Goal: Transaction & Acquisition: Purchase product/service

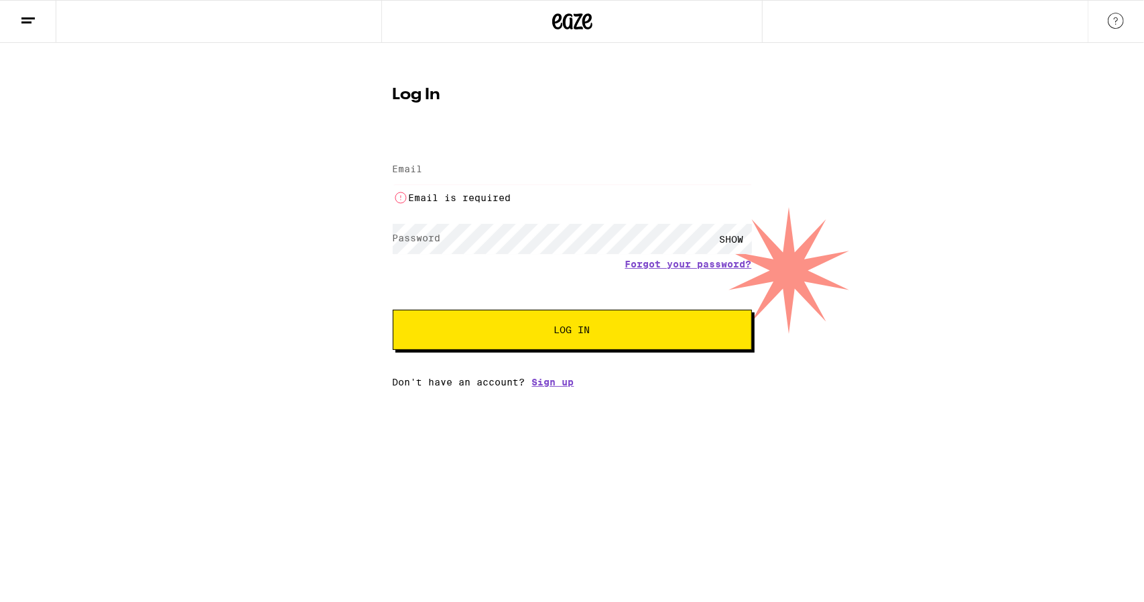
click at [461, 173] on input "Email" at bounding box center [572, 170] width 359 height 30
type input "[EMAIL_ADDRESS][DOMAIN_NAME]"
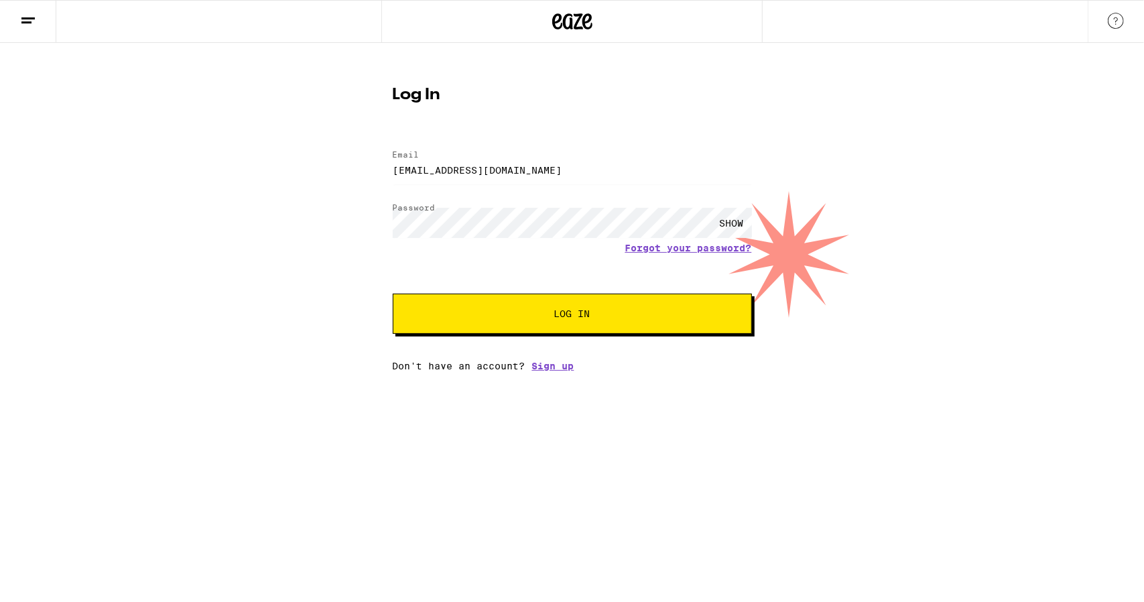
click at [606, 321] on button "Log In" at bounding box center [572, 313] width 359 height 40
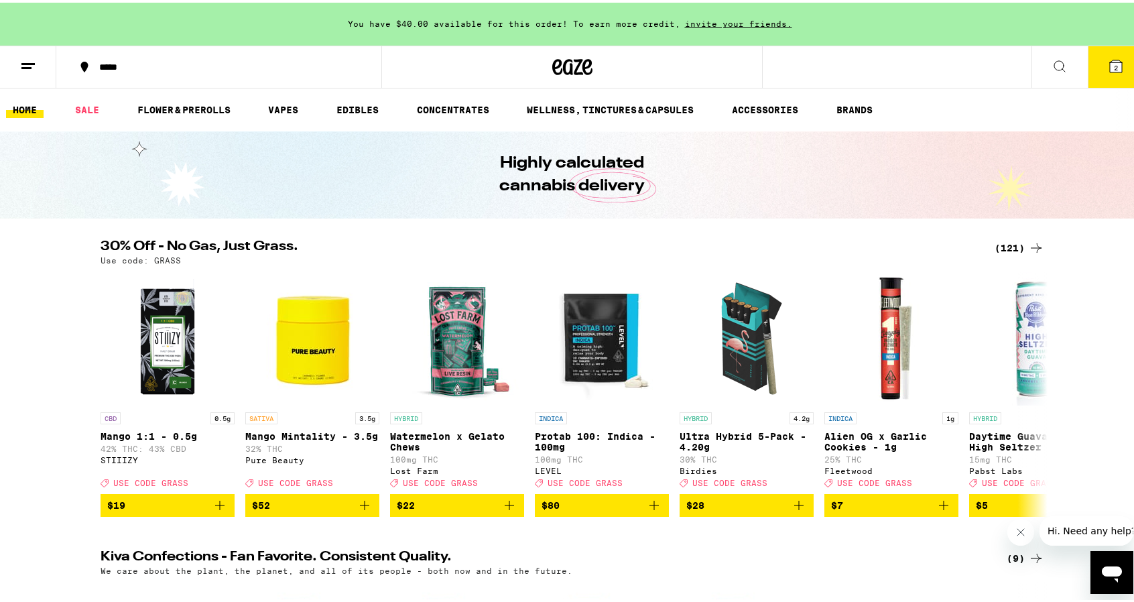
scroll to position [58, 0]
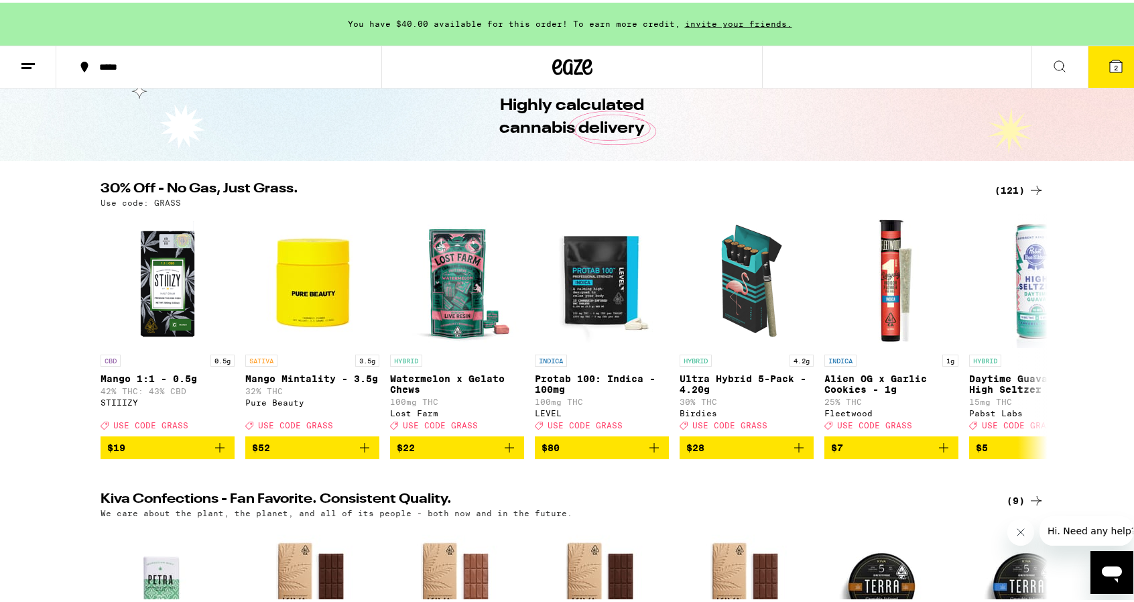
click at [1028, 186] on icon at bounding box center [1036, 188] width 16 height 16
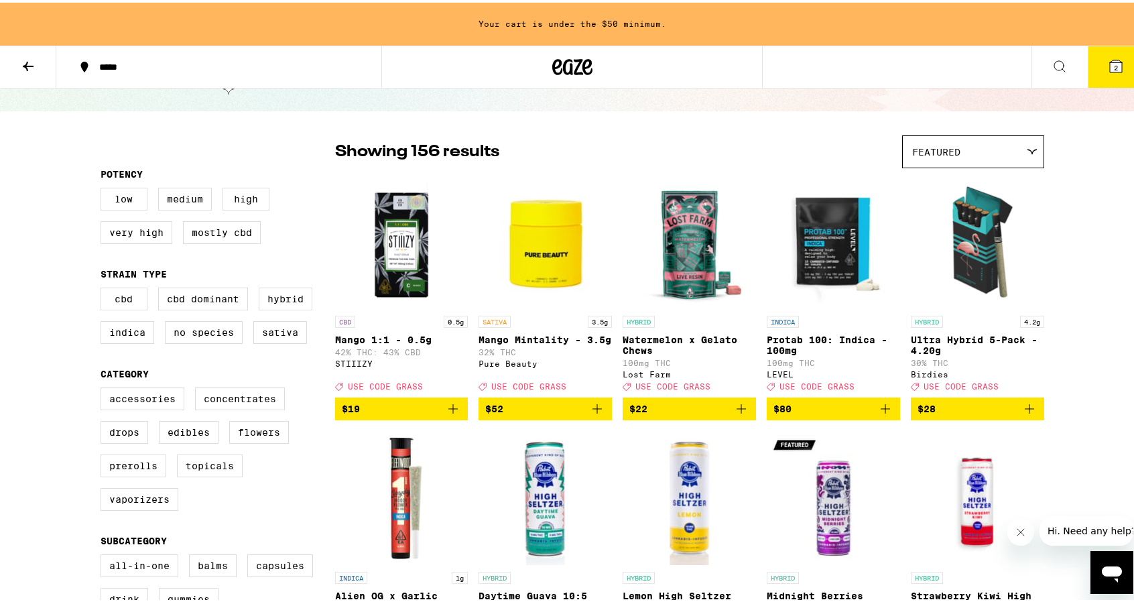
scroll to position [68, 0]
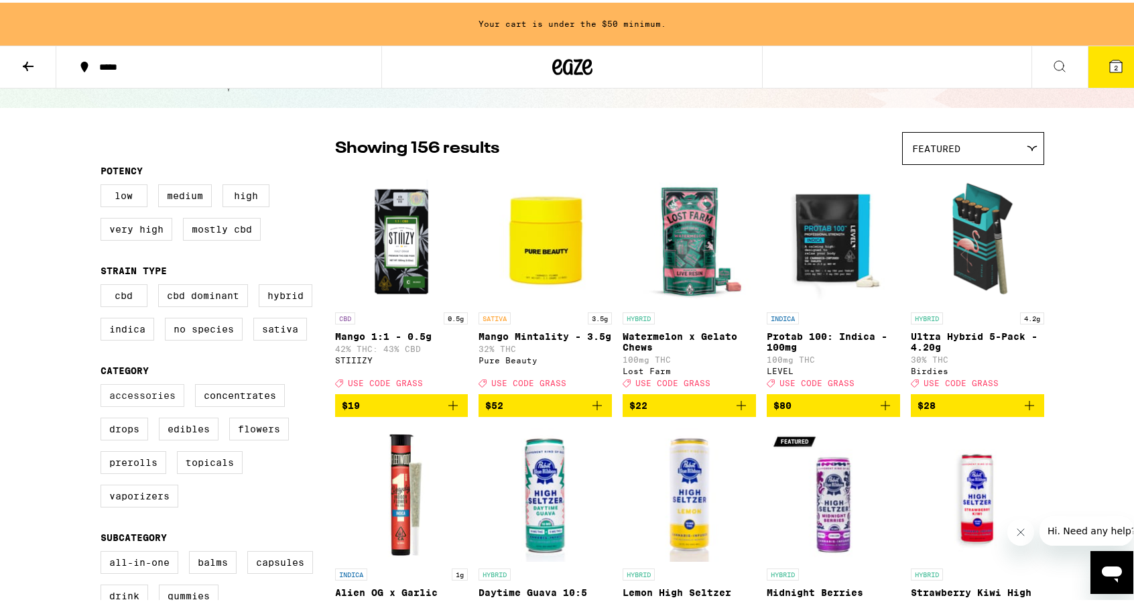
click at [151, 404] on label "Accessories" at bounding box center [143, 392] width 84 height 23
click at [104, 384] on input "Accessories" at bounding box center [103, 383] width 1 height 1
checkbox input "true"
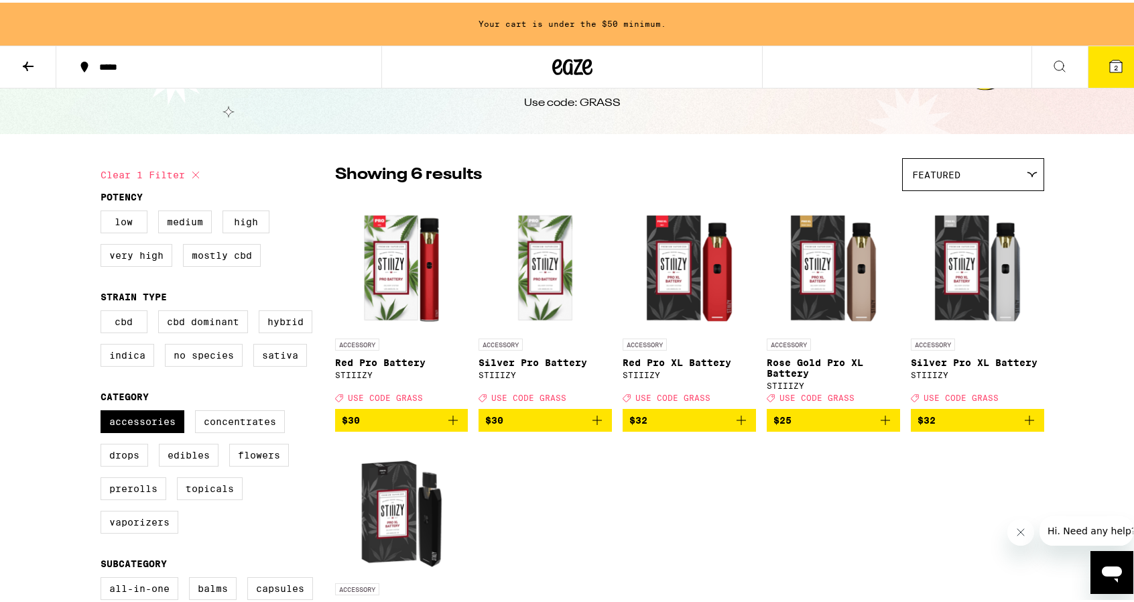
scroll to position [44, 0]
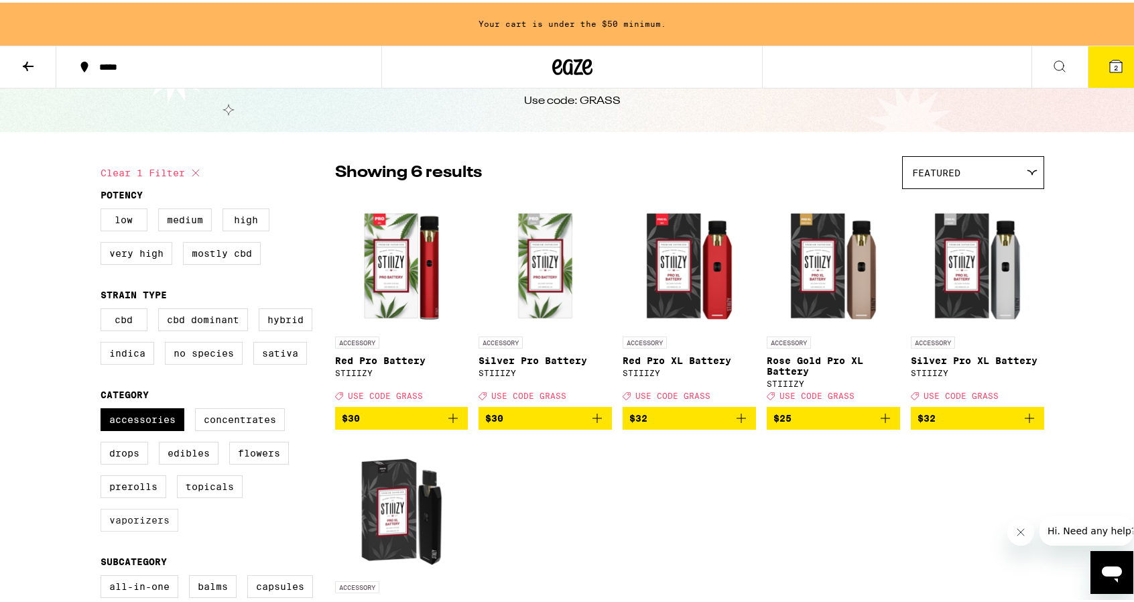
click at [145, 529] on label "Vaporizers" at bounding box center [140, 517] width 78 height 23
click at [104, 408] on input "Vaporizers" at bounding box center [103, 407] width 1 height 1
checkbox input "true"
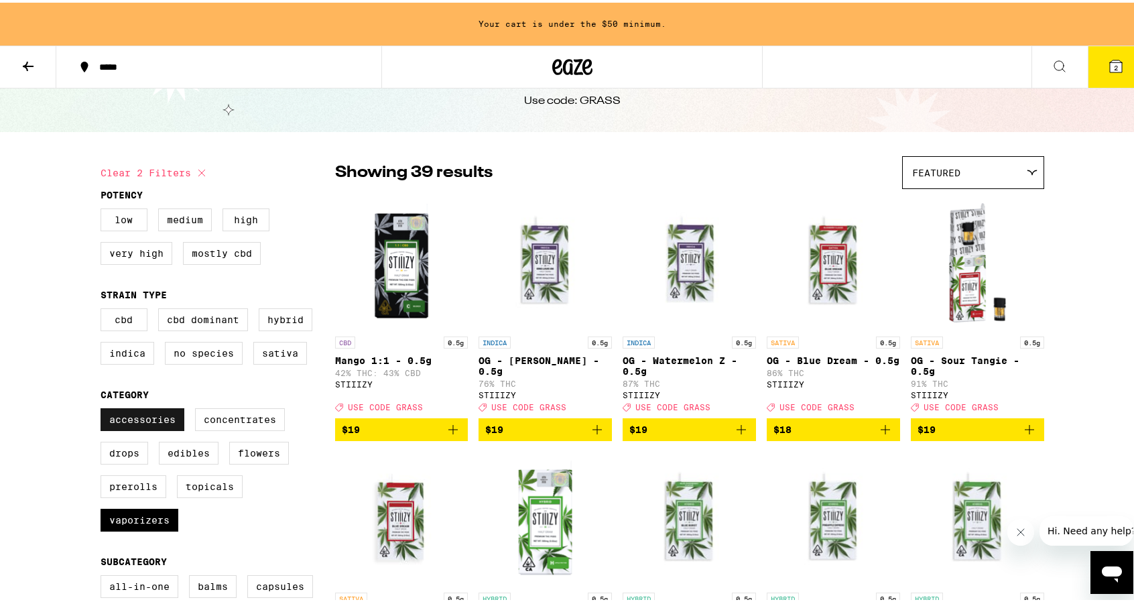
click at [154, 427] on label "Accessories" at bounding box center [143, 416] width 84 height 23
click at [104, 408] on input "Accessories" at bounding box center [103, 407] width 1 height 1
checkbox input "false"
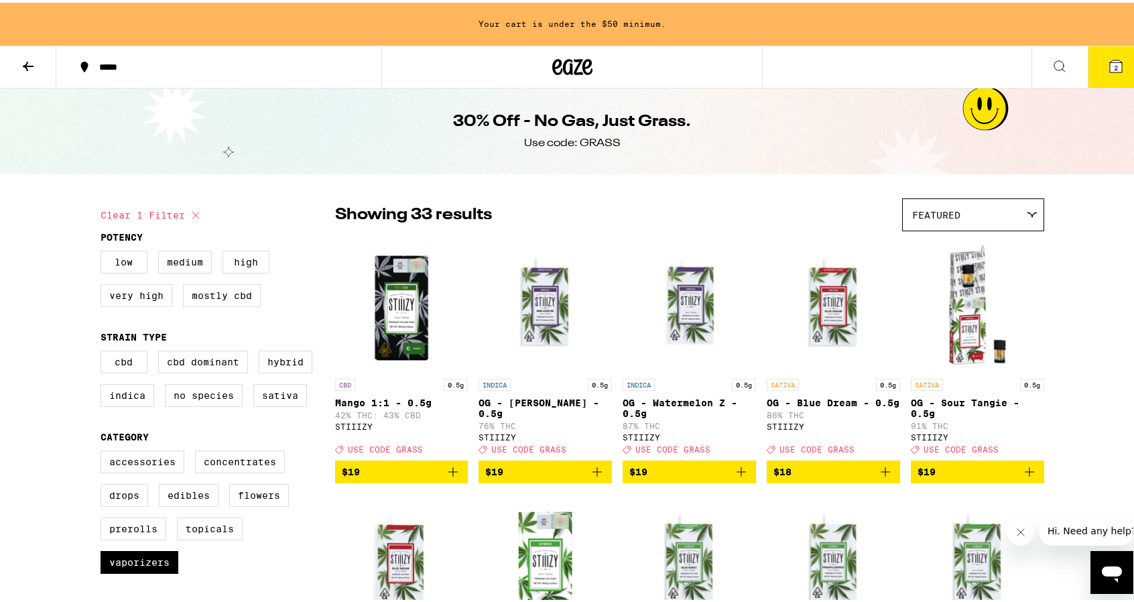
scroll to position [69, 0]
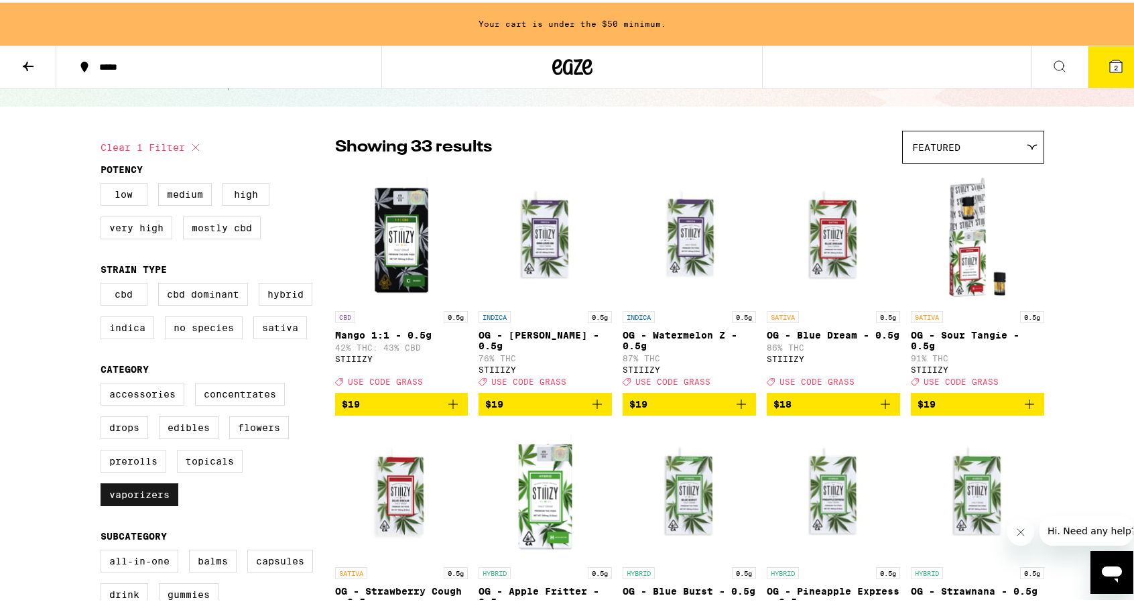
click at [138, 503] on label "Vaporizers" at bounding box center [140, 491] width 78 height 23
click at [104, 383] on input "Vaporizers" at bounding box center [103, 382] width 1 height 1
checkbox input "false"
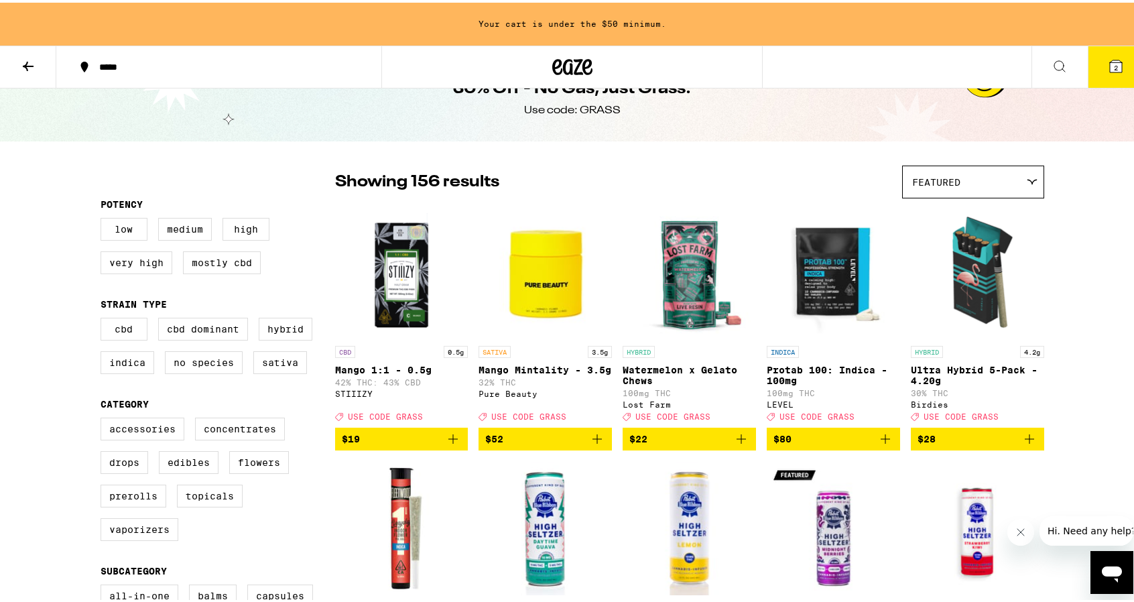
scroll to position [35, 0]
click at [178, 468] on label "Edibles" at bounding box center [189, 459] width 60 height 23
click at [104, 417] on input "Edibles" at bounding box center [103, 416] width 1 height 1
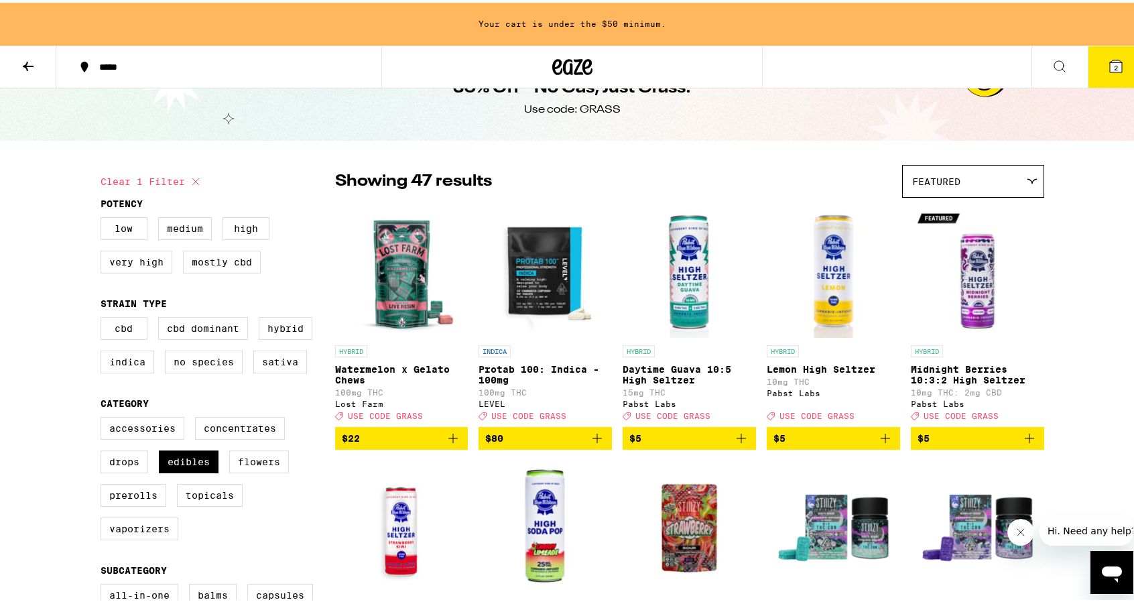
click at [448, 444] on icon "Add to bag" at bounding box center [453, 435] width 16 height 16
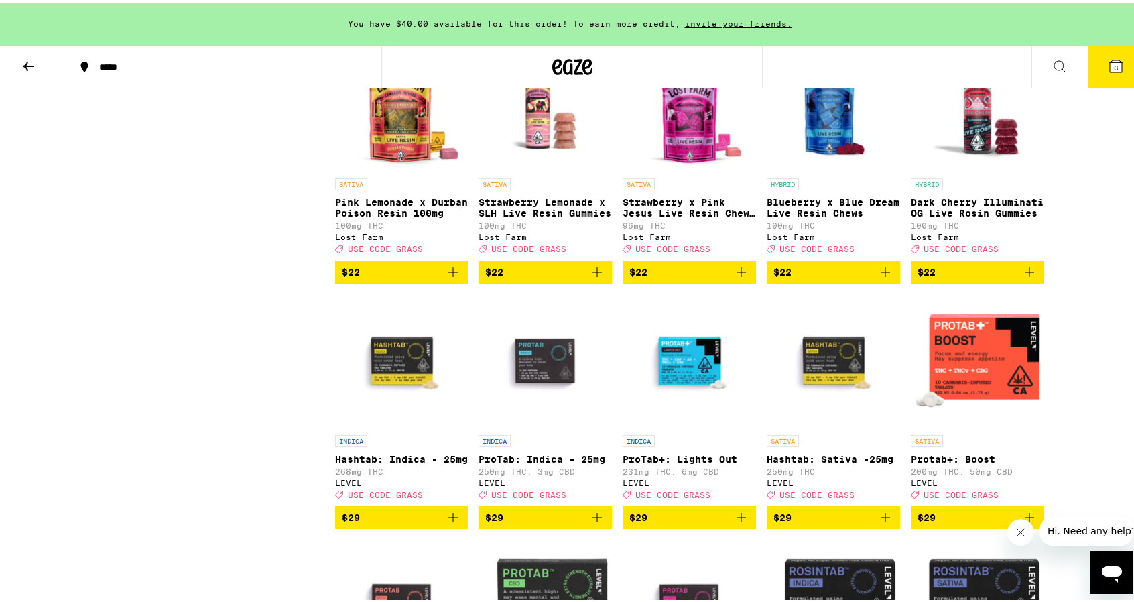
scroll to position [1438, 0]
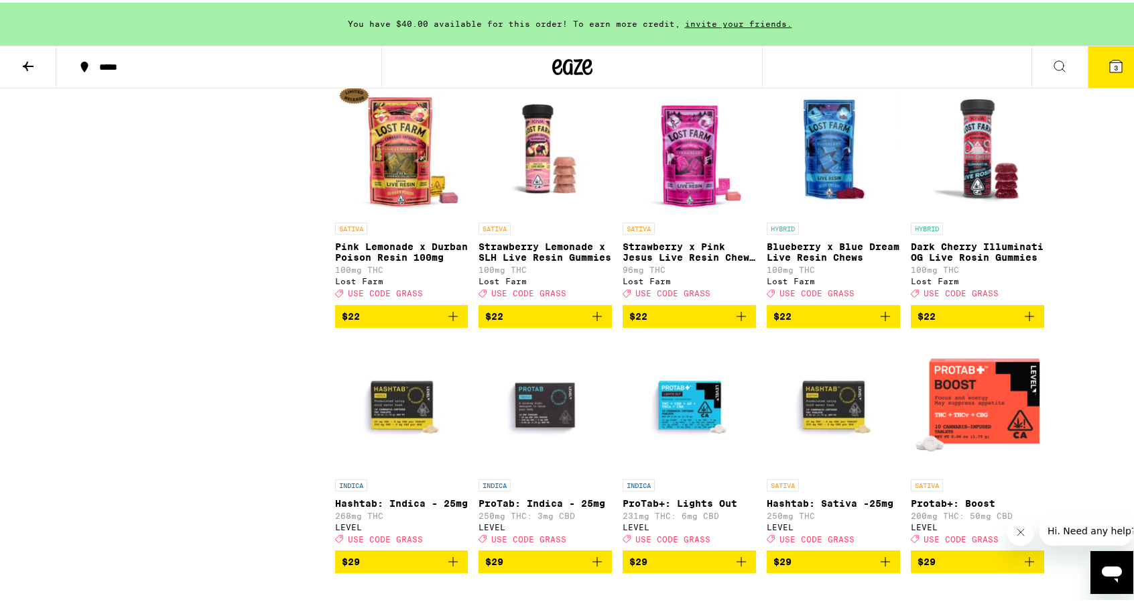
click at [572, 322] on span "$22" at bounding box center [545, 314] width 120 height 16
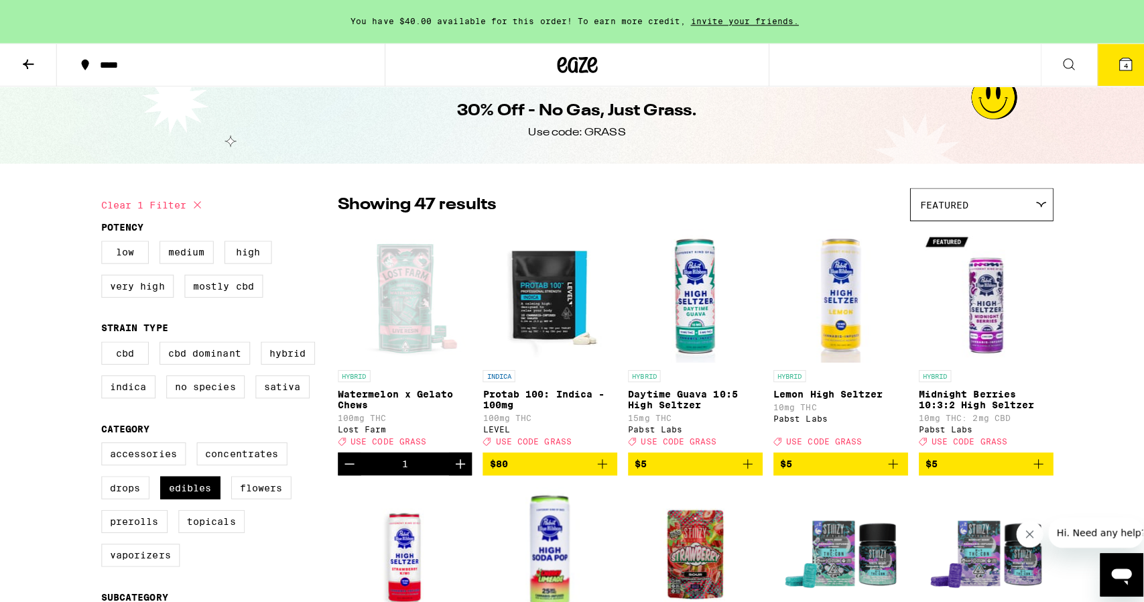
scroll to position [0, 0]
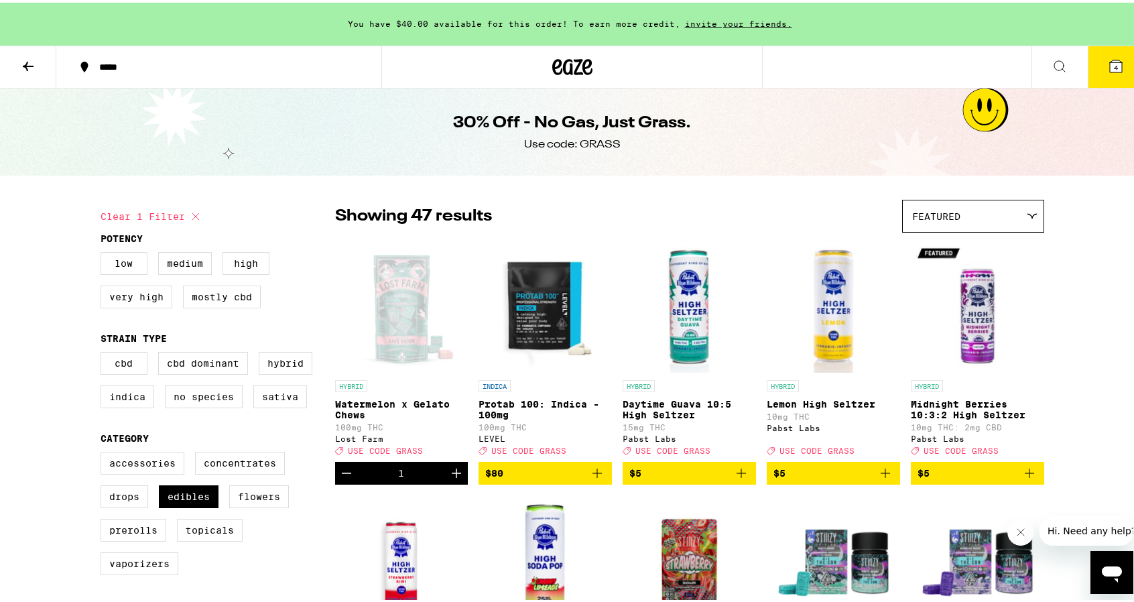
click at [1114, 66] on button "4" at bounding box center [1115, 65] width 56 height 42
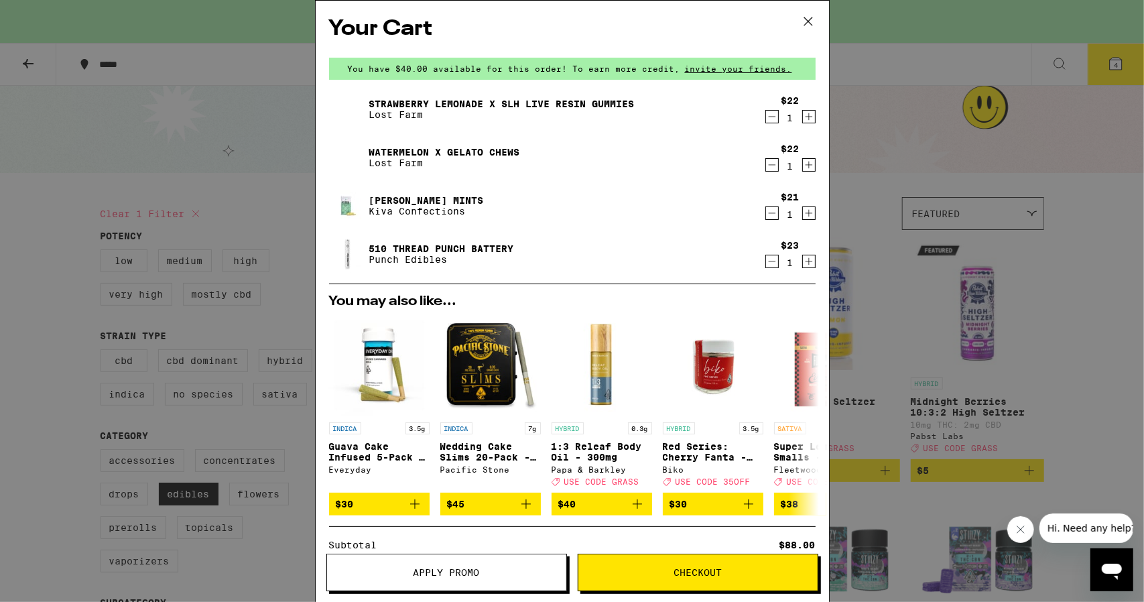
click at [766, 215] on icon "Decrement" at bounding box center [772, 213] width 12 height 16
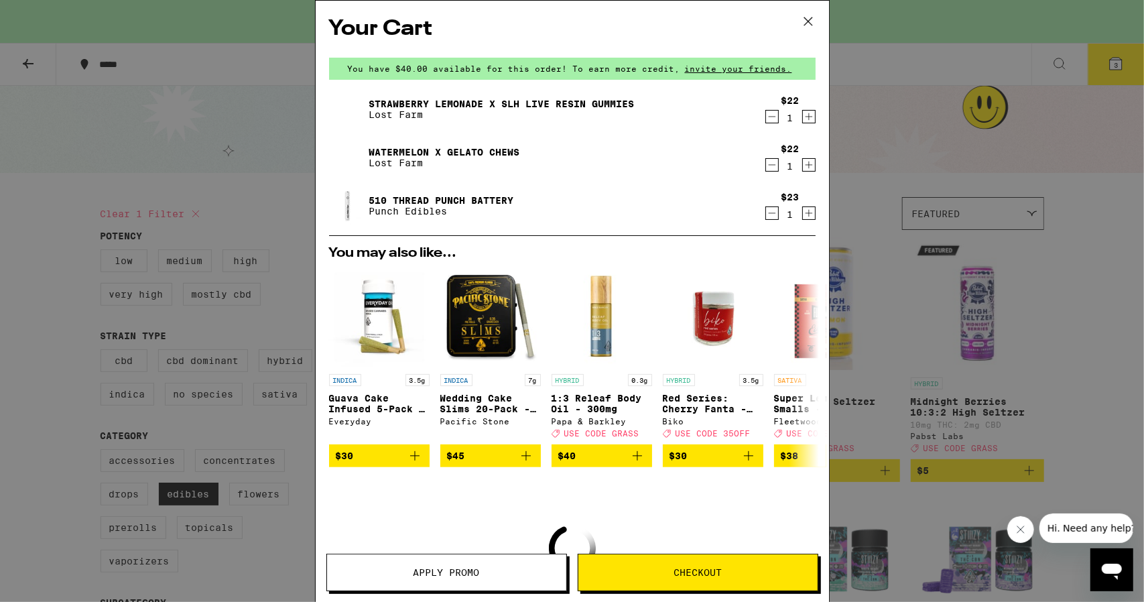
click at [766, 216] on icon "Decrement" at bounding box center [772, 213] width 12 height 16
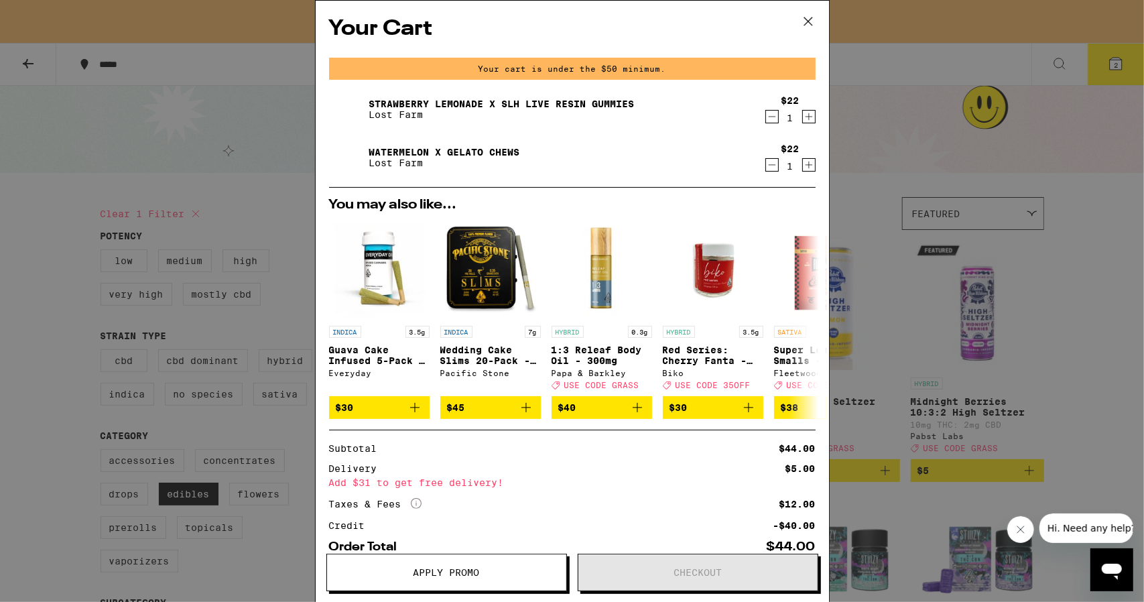
click at [811, 25] on icon at bounding box center [807, 21] width 8 height 8
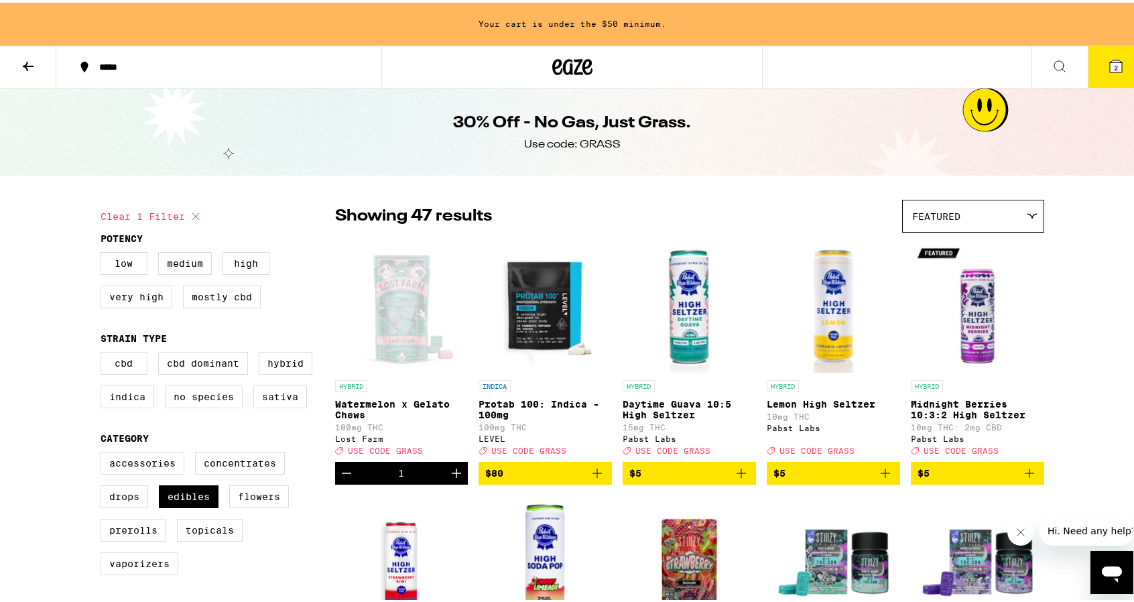
click at [191, 216] on icon at bounding box center [196, 214] width 16 height 16
checkbox input "false"
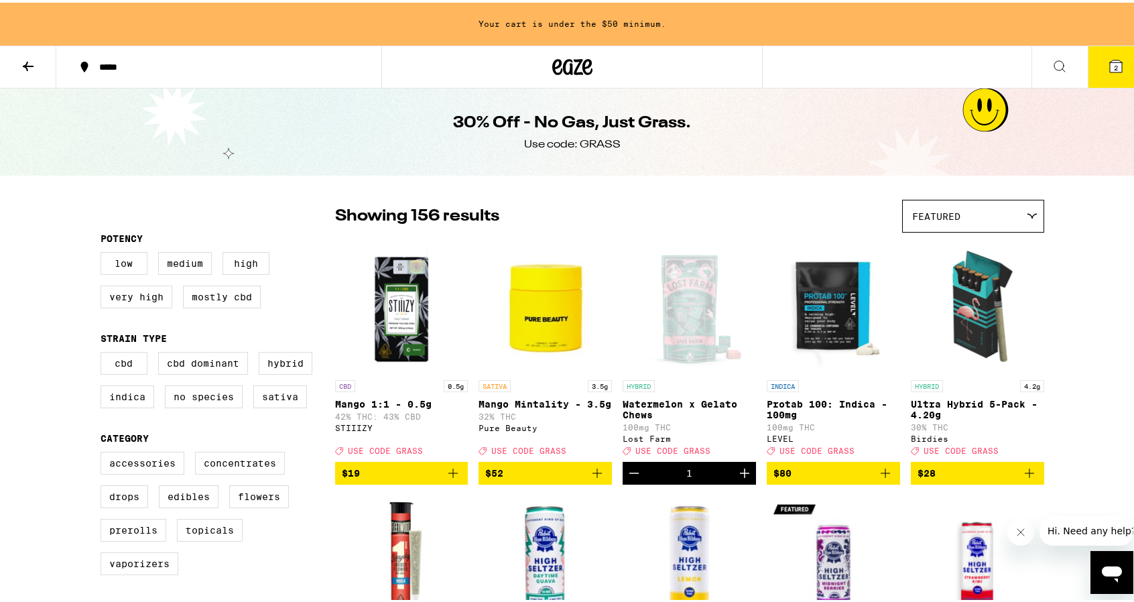
click at [964, 219] on div "Featured" at bounding box center [973, 213] width 141 height 31
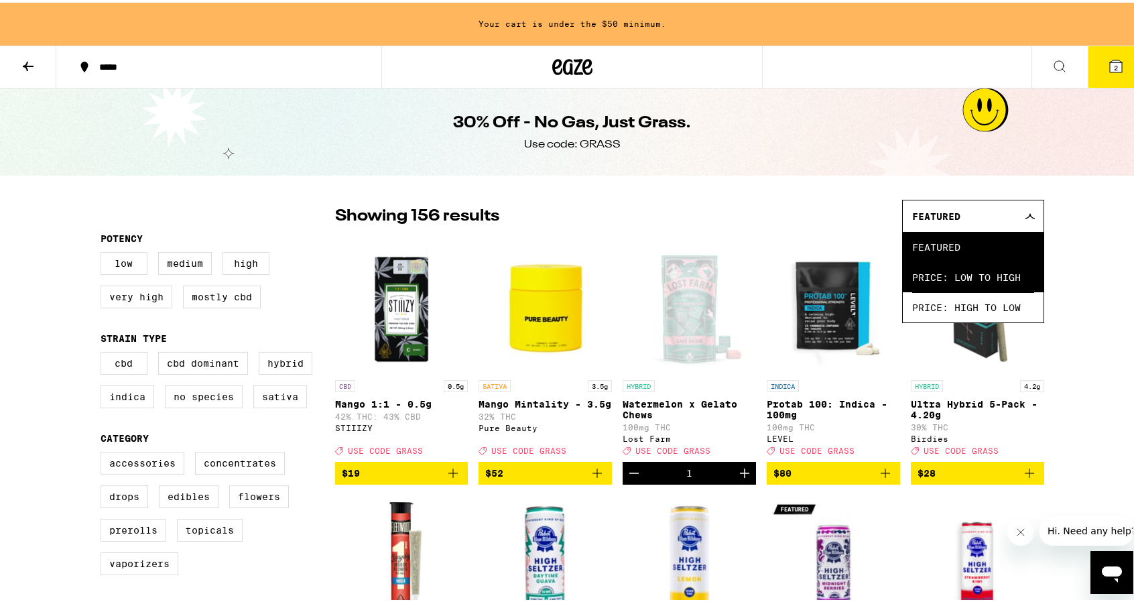
click at [954, 281] on span "Price: Low to High" at bounding box center [973, 274] width 122 height 30
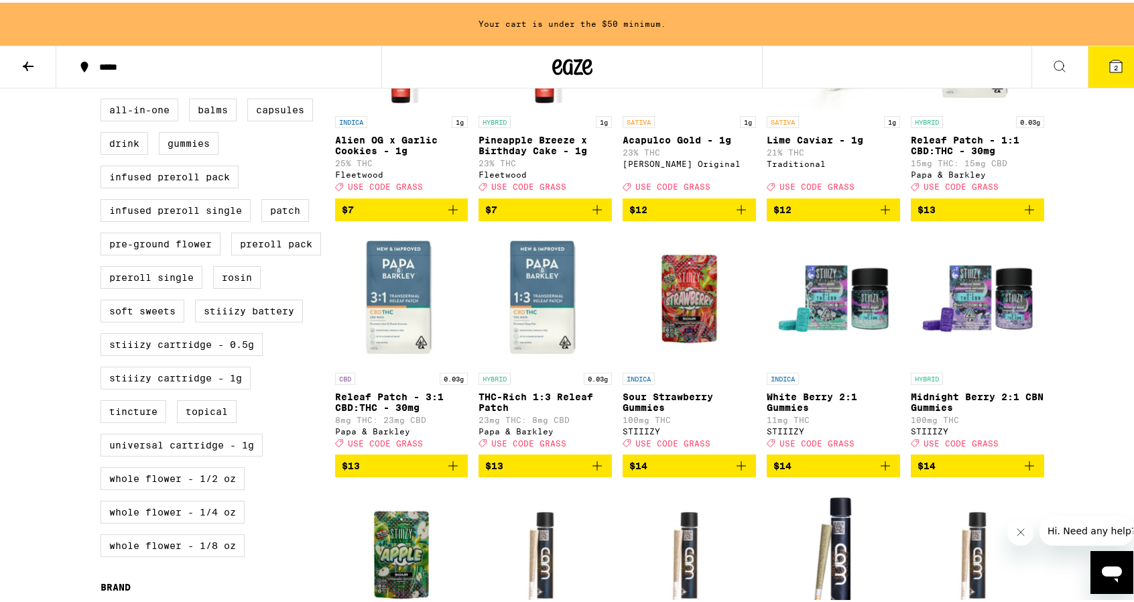
scroll to position [581, 0]
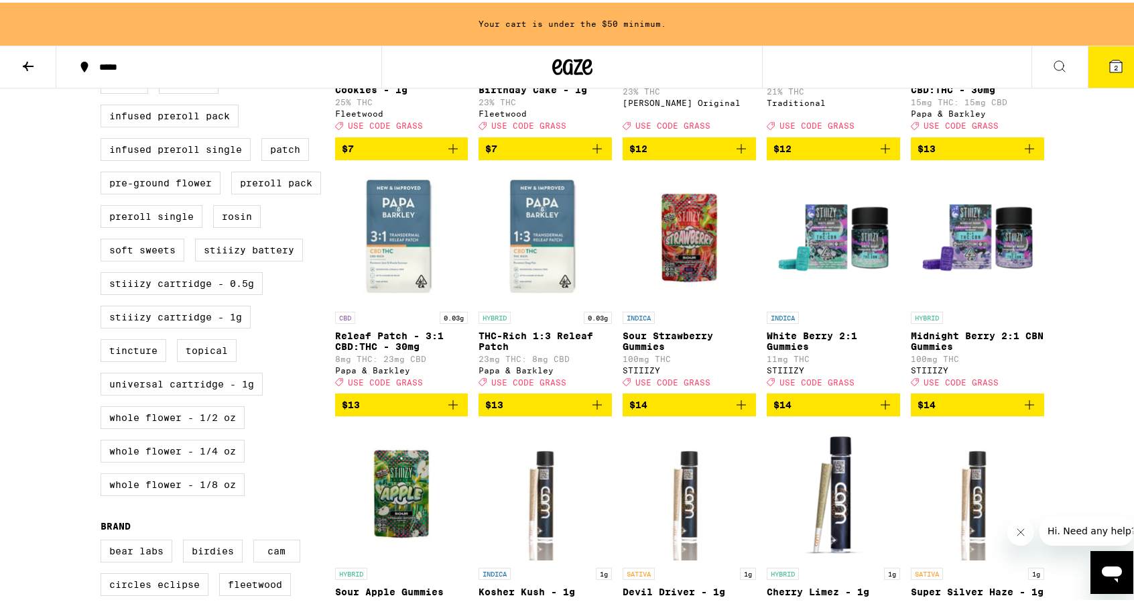
click at [877, 410] on icon "Add to bag" at bounding box center [885, 402] width 16 height 16
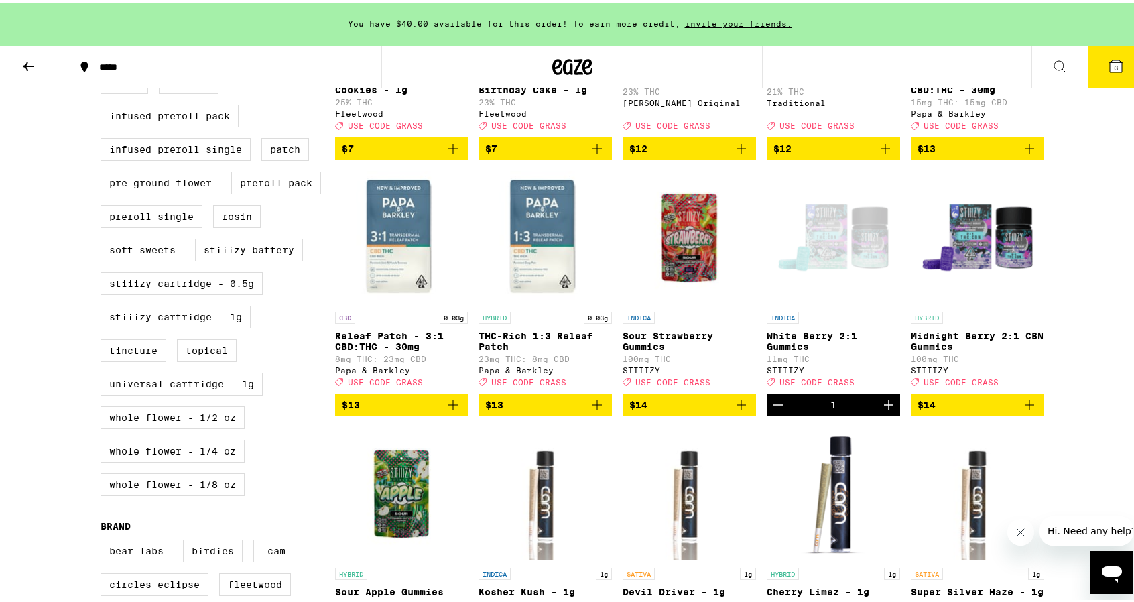
click at [844, 252] on div "Open page for White Berry 2:1 Gummies from STIIIZY" at bounding box center [833, 235] width 133 height 134
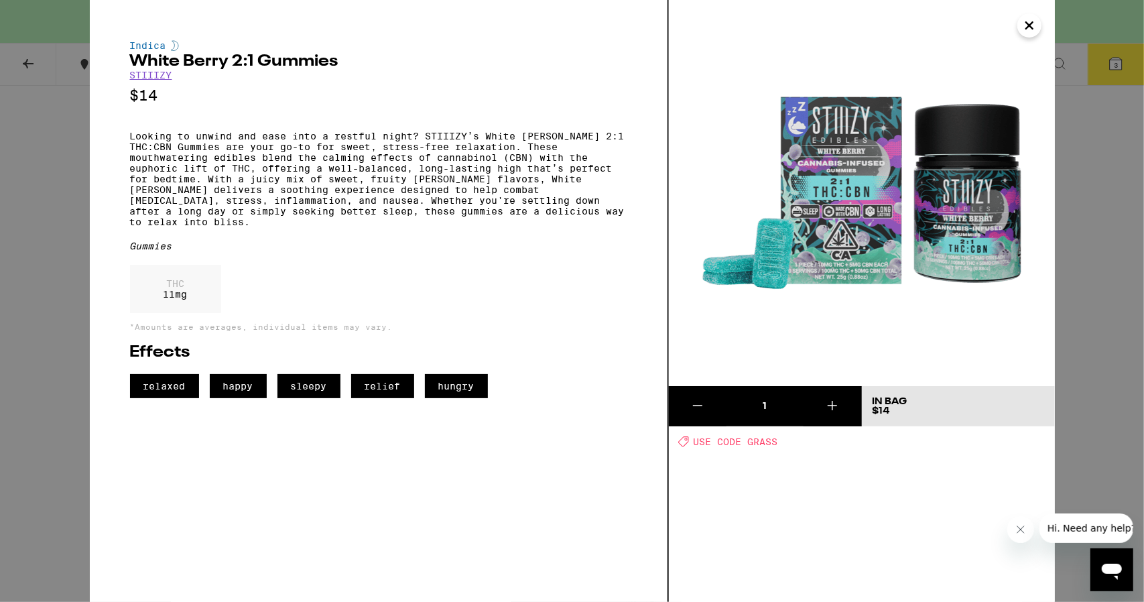
click at [1029, 25] on icon "Close" at bounding box center [1029, 25] width 7 height 7
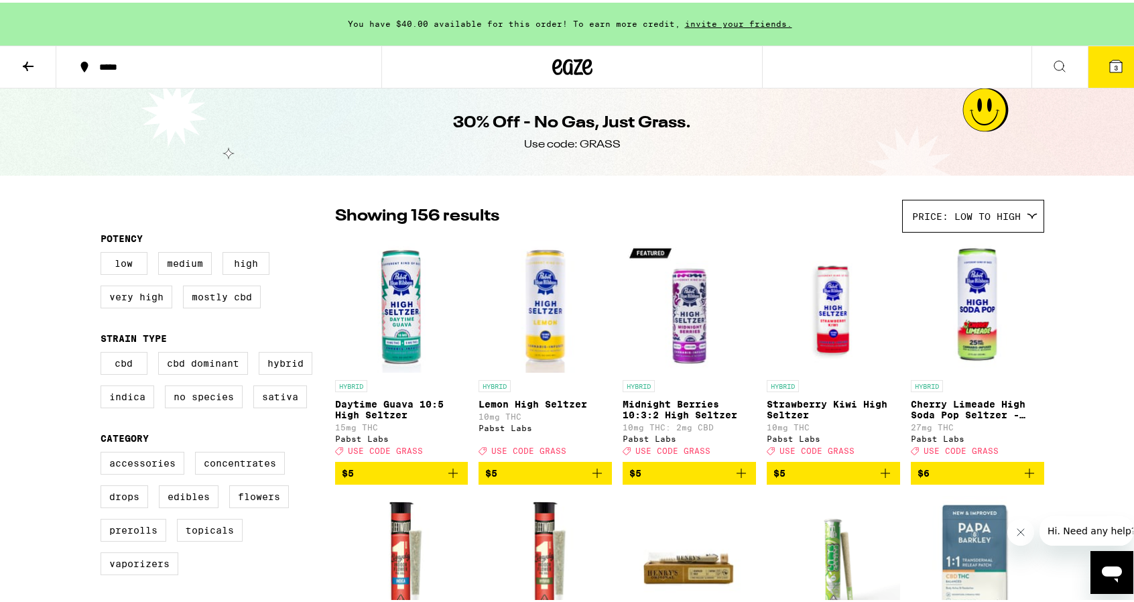
click at [1108, 67] on icon at bounding box center [1116, 64] width 16 height 16
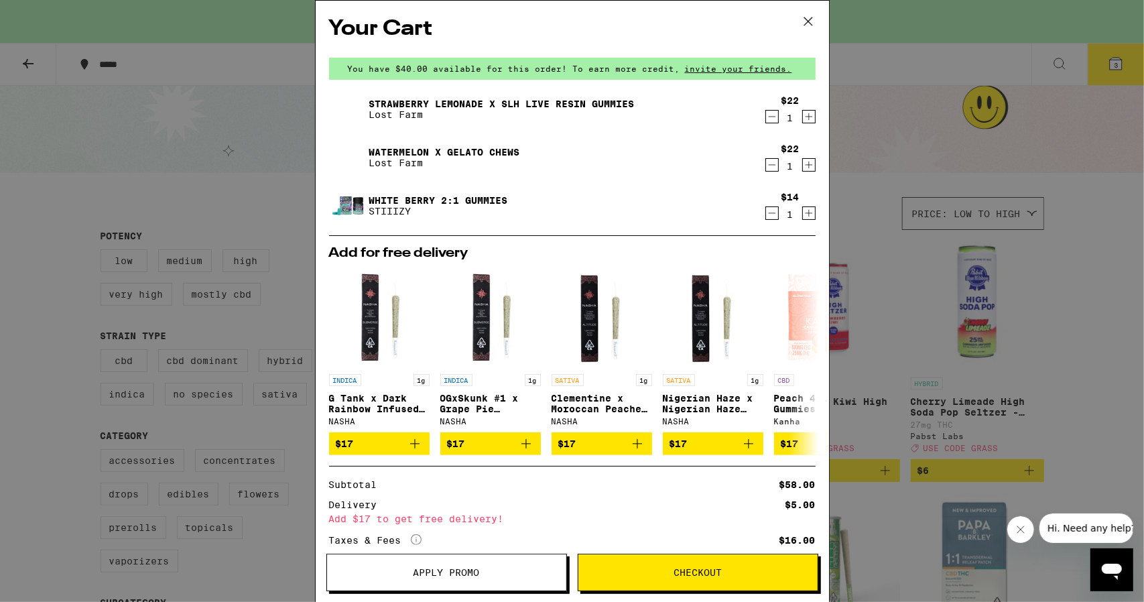
click at [453, 149] on link "Watermelon x Gelato Chews" at bounding box center [444, 152] width 151 height 11
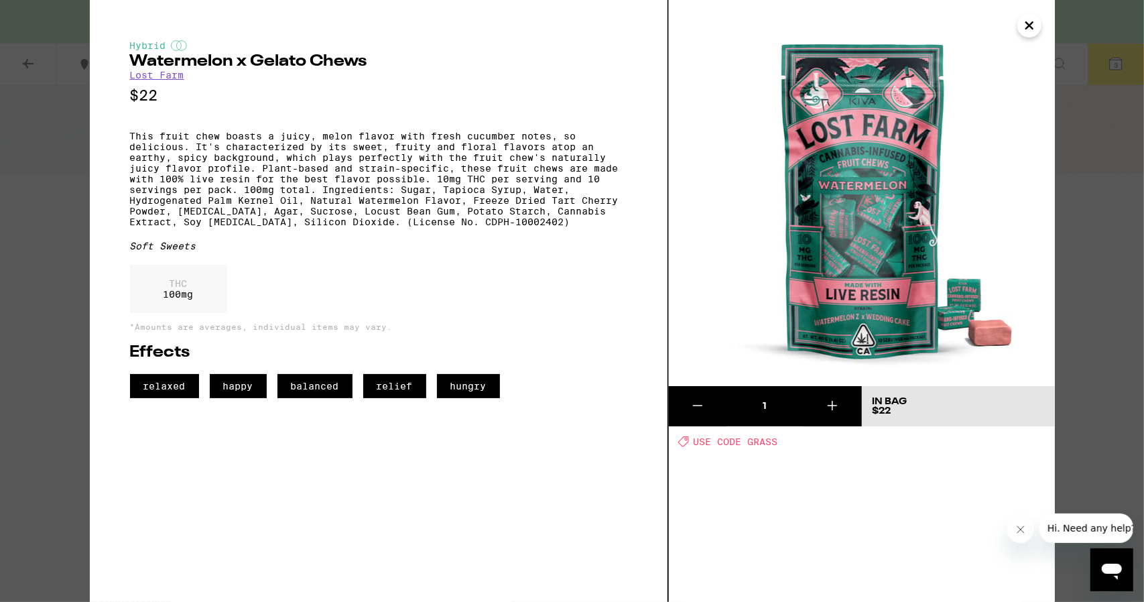
click at [1035, 21] on icon "Close" at bounding box center [1029, 25] width 16 height 20
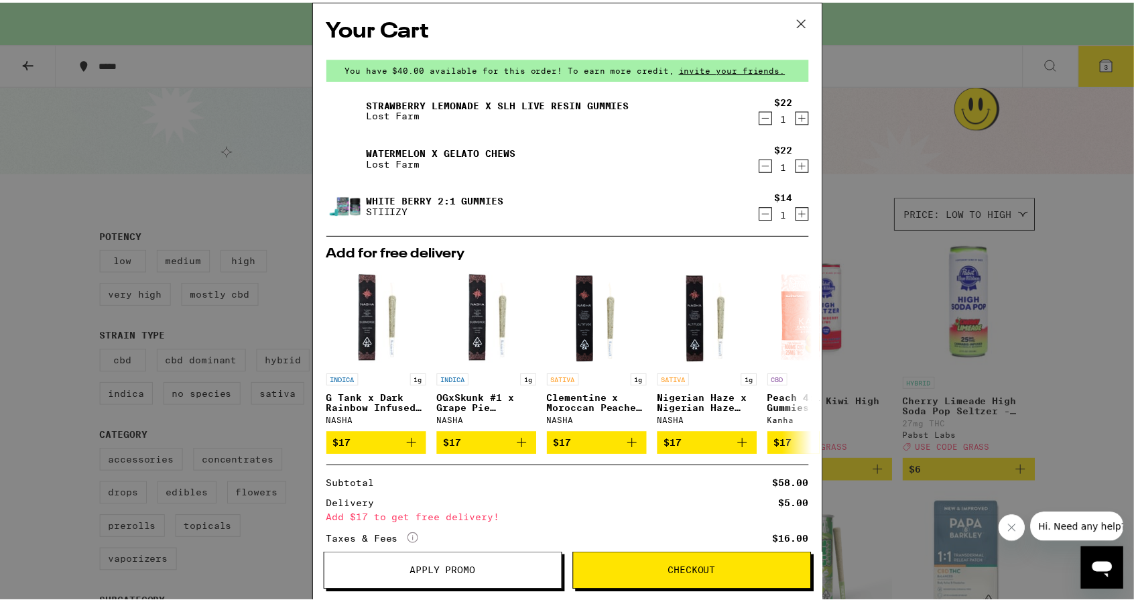
scroll to position [1, 0]
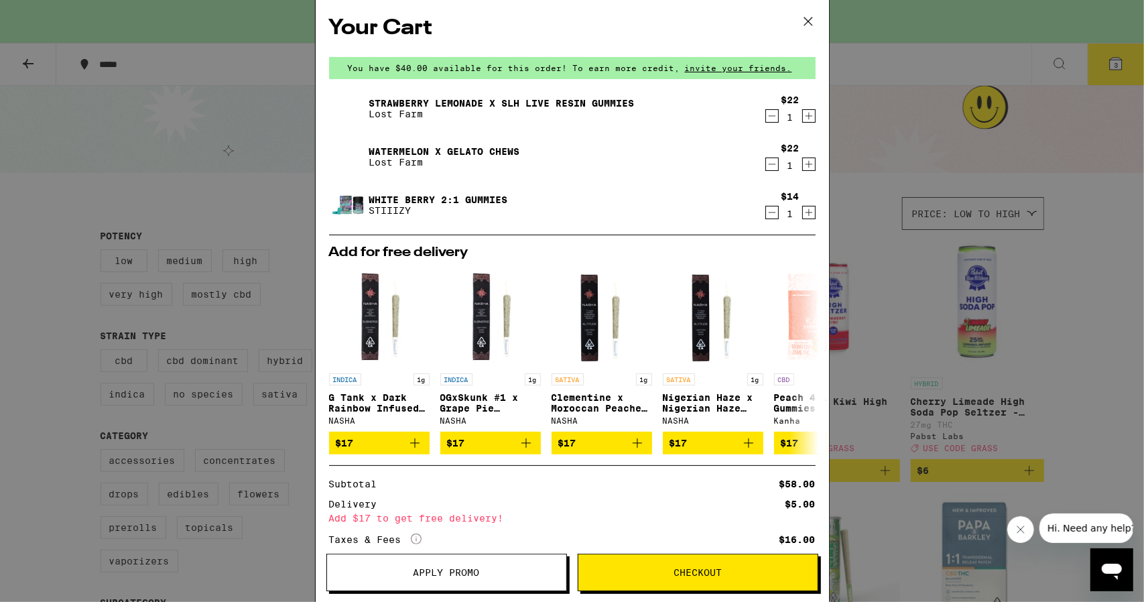
click at [515, 559] on button "Apply Promo" at bounding box center [446, 572] width 241 height 38
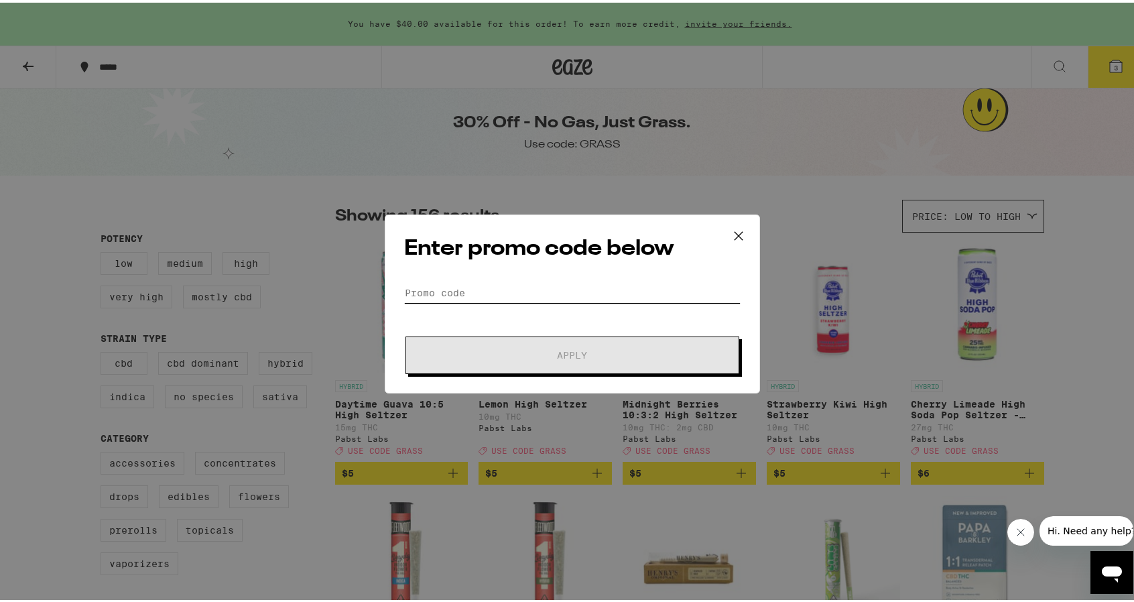
click at [449, 293] on input "Promo Code" at bounding box center [572, 290] width 336 height 20
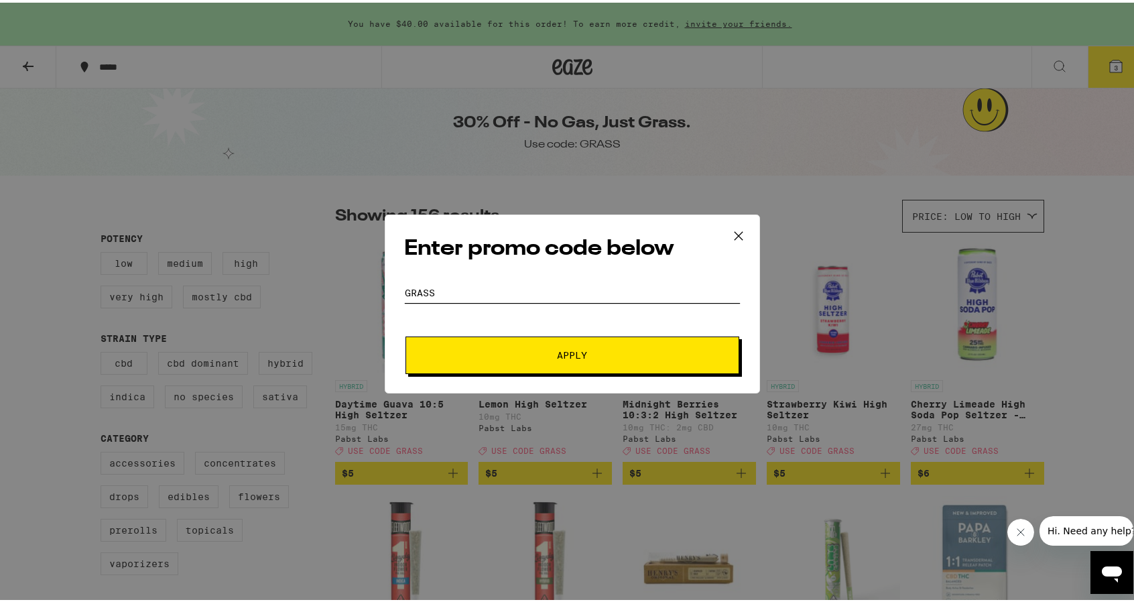
type input "GRASS"
click at [497, 345] on button "Apply" at bounding box center [572, 353] width 334 height 38
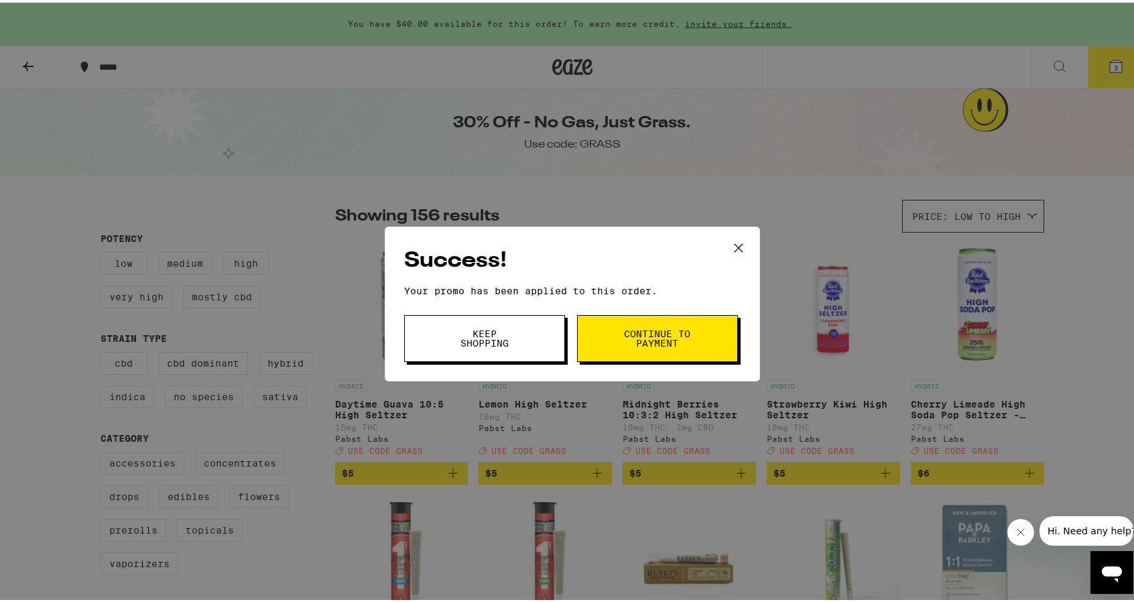
click at [661, 335] on span "Continue to payment" at bounding box center [657, 335] width 68 height 19
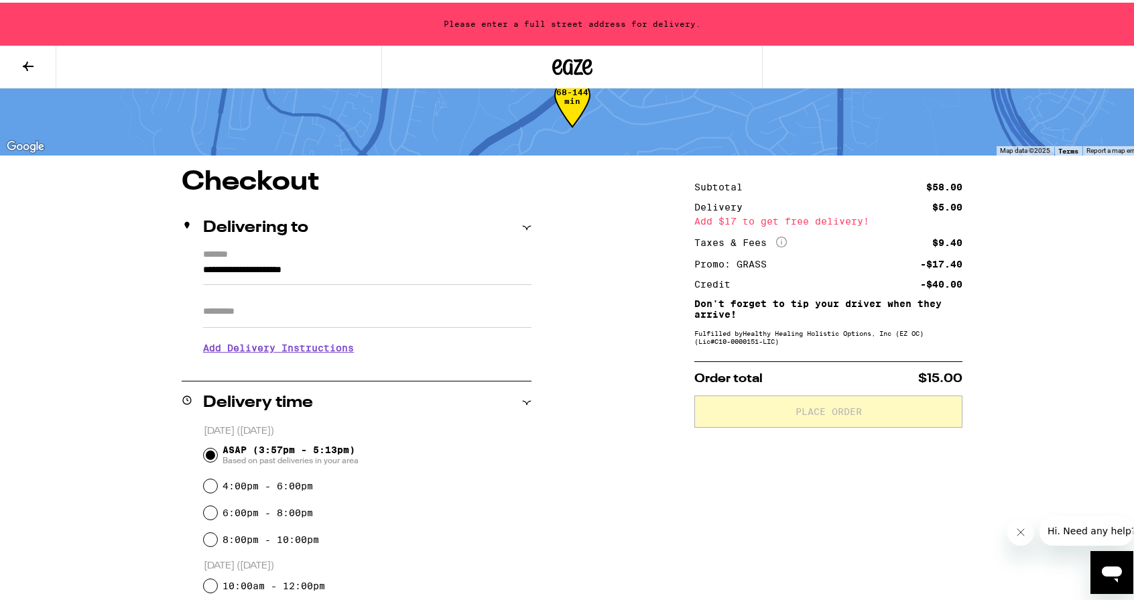
scroll to position [40, 0]
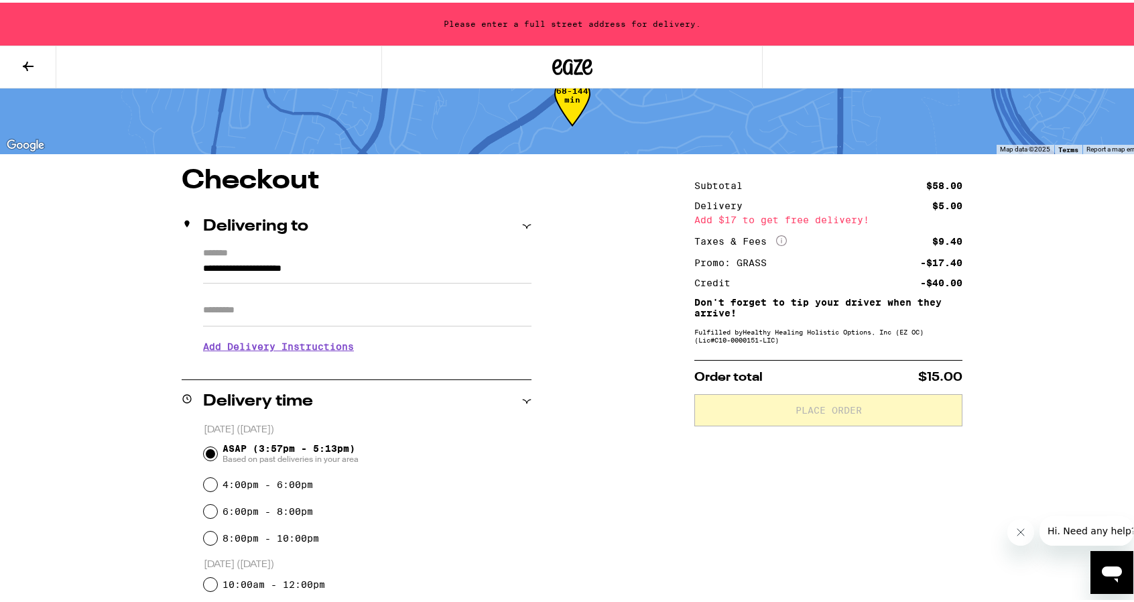
click at [336, 269] on input "**********" at bounding box center [367, 269] width 328 height 23
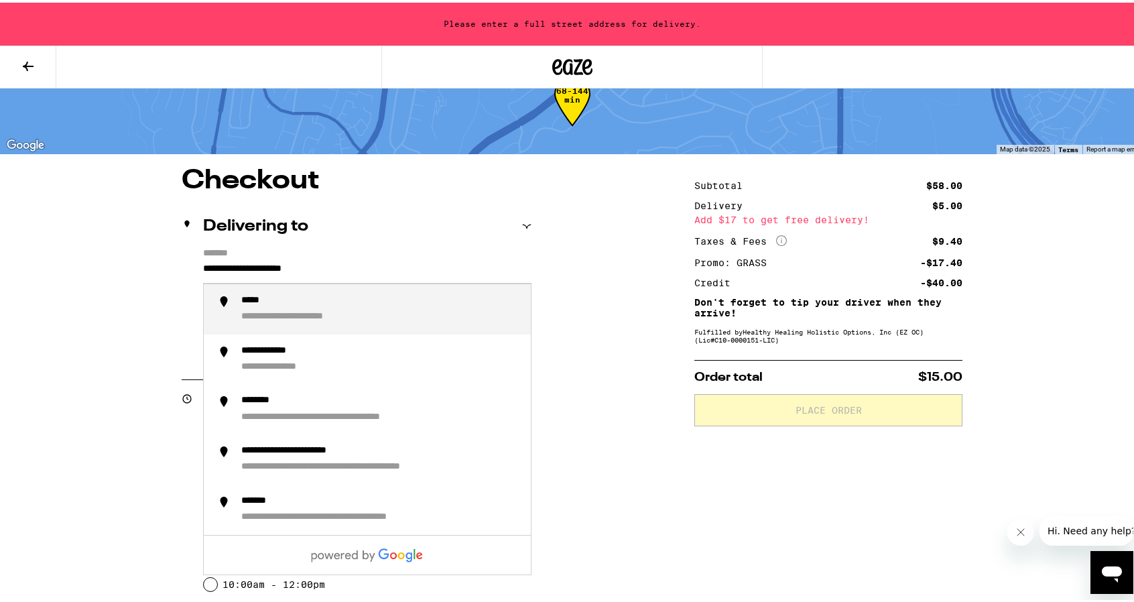
drag, startPoint x: 369, startPoint y: 271, endPoint x: 94, endPoint y: 279, distance: 274.8
click at [94, 279] on div "**********" at bounding box center [572, 568] width 965 height 807
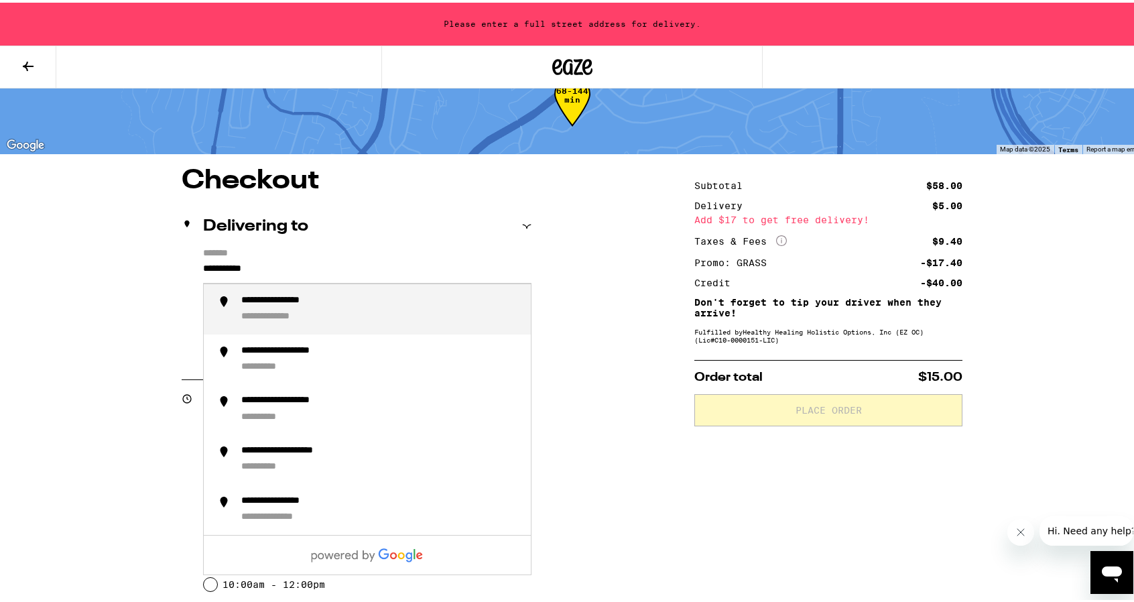
click at [346, 311] on div "**********" at bounding box center [380, 306] width 279 height 29
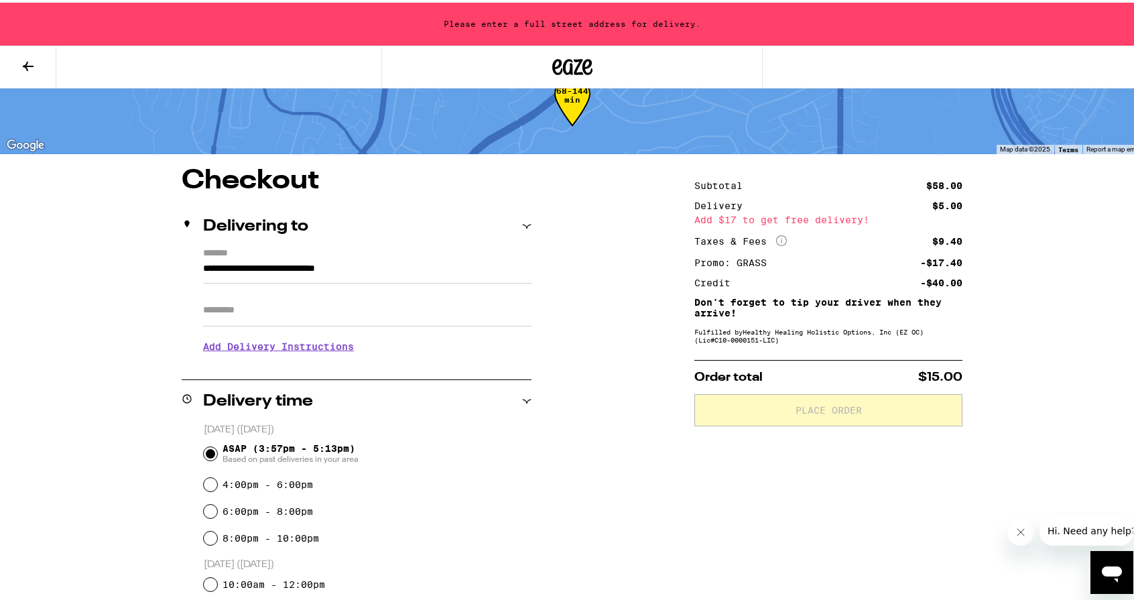
type input "**********"
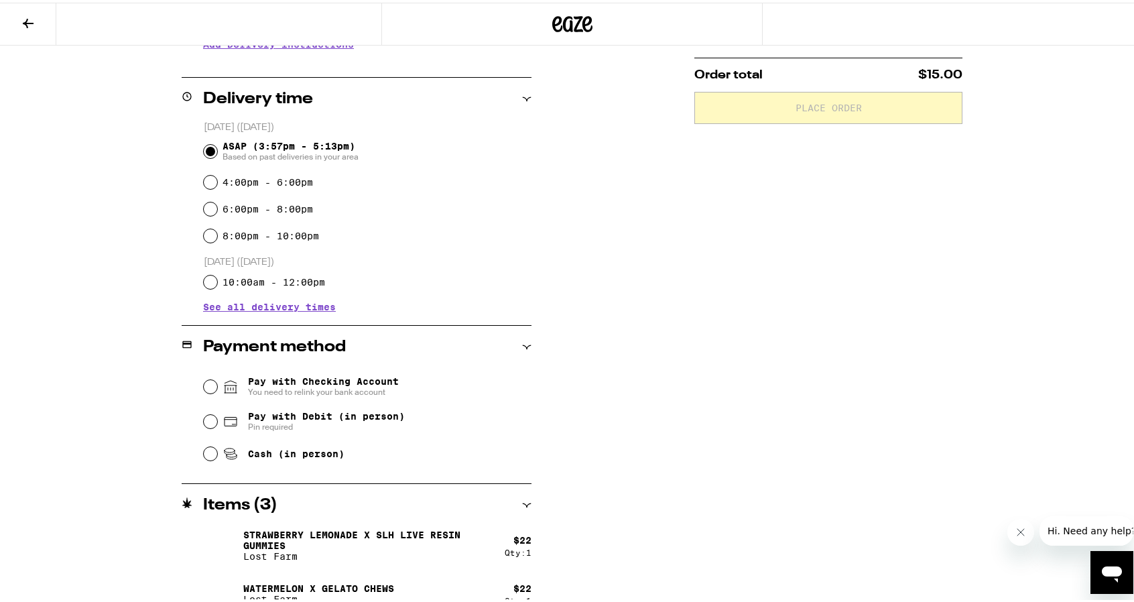
scroll to position [302, 0]
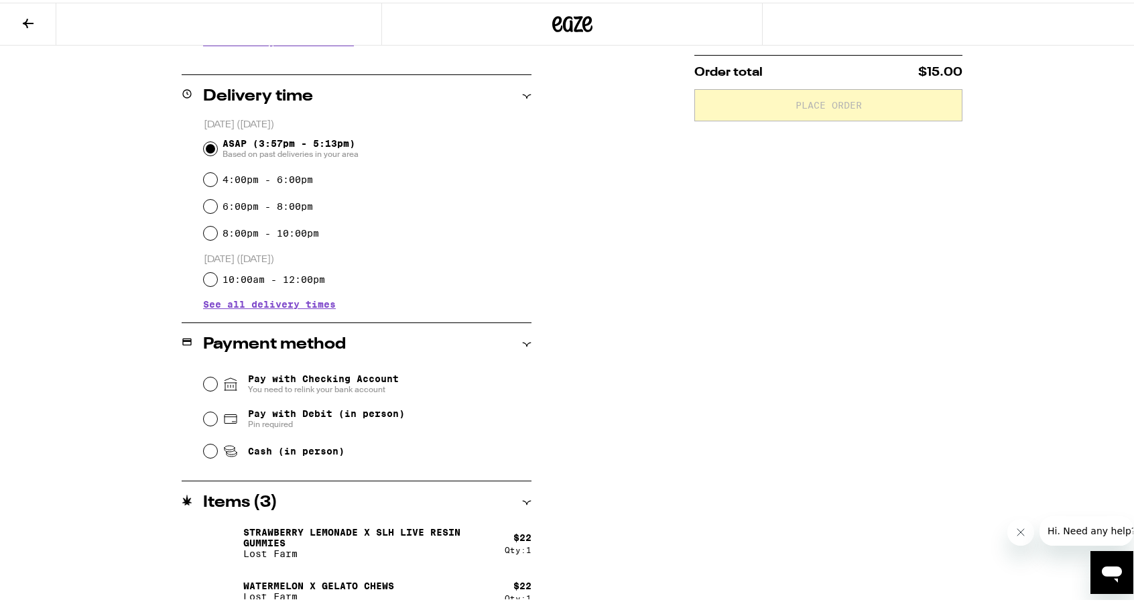
click at [228, 447] on icon at bounding box center [229, 445] width 10 height 4
click at [217, 448] on input "Cash (in person)" at bounding box center [210, 448] width 13 height 13
radio input "true"
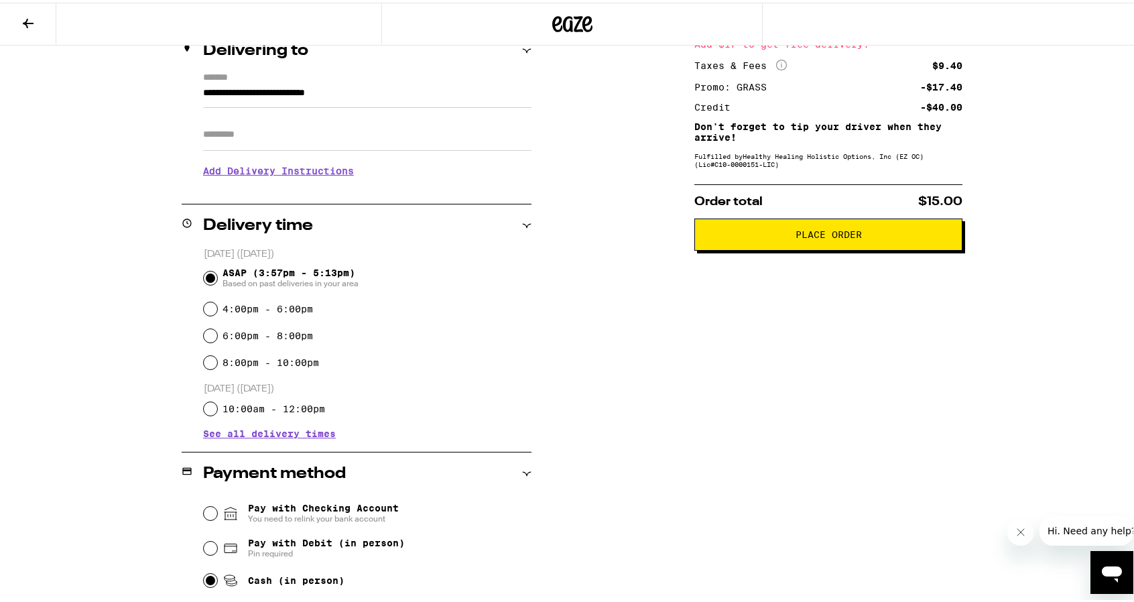
scroll to position [0, 0]
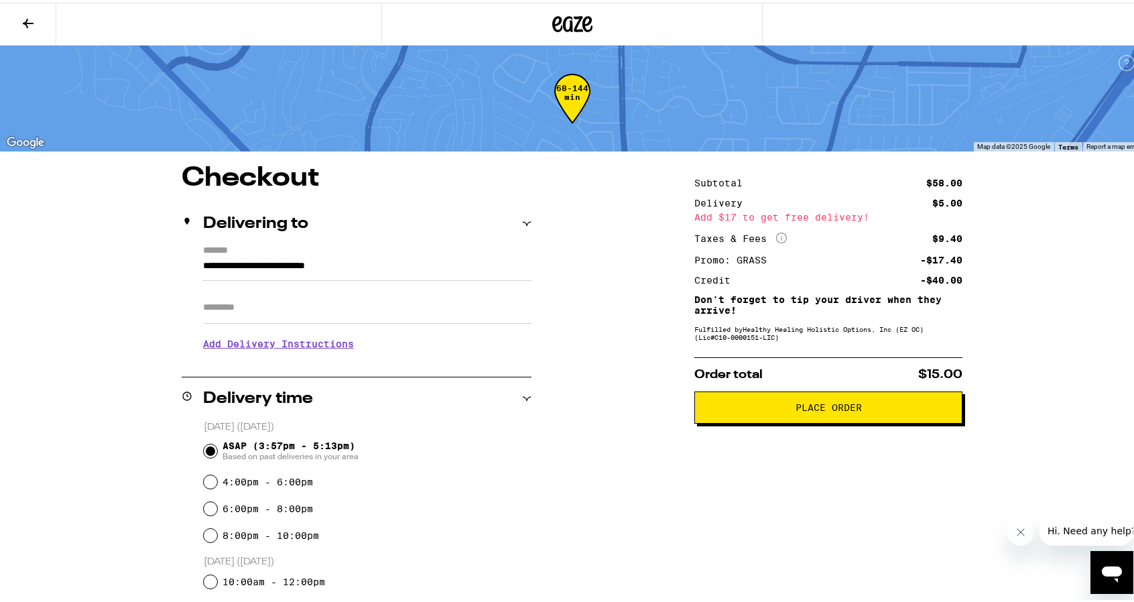
click at [817, 409] on span "Place Order" at bounding box center [828, 404] width 66 height 9
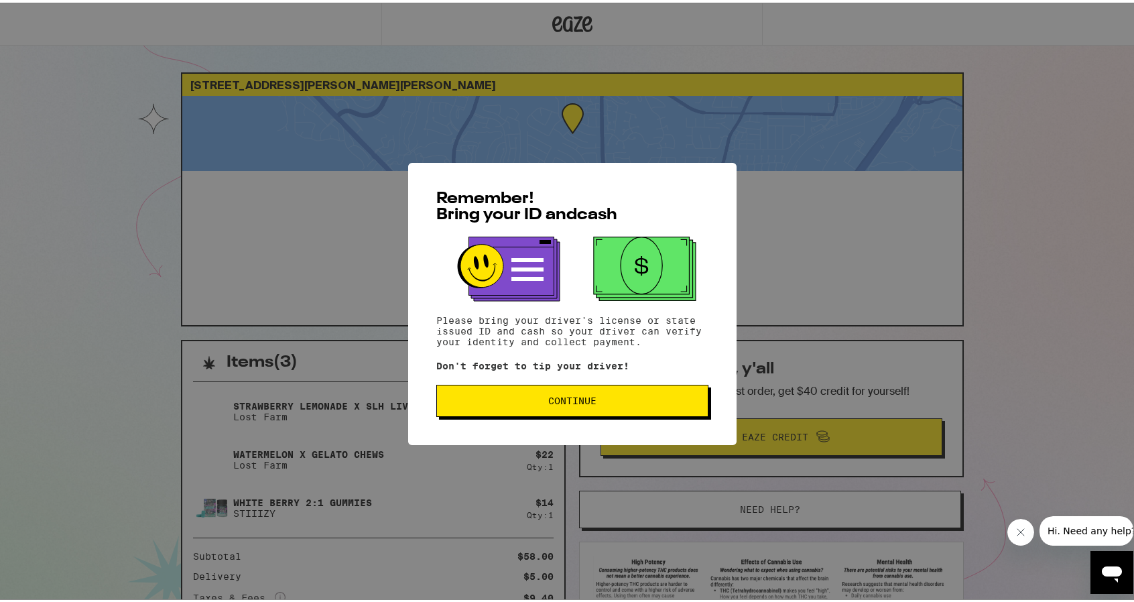
click at [549, 403] on span "Continue" at bounding box center [572, 397] width 48 height 9
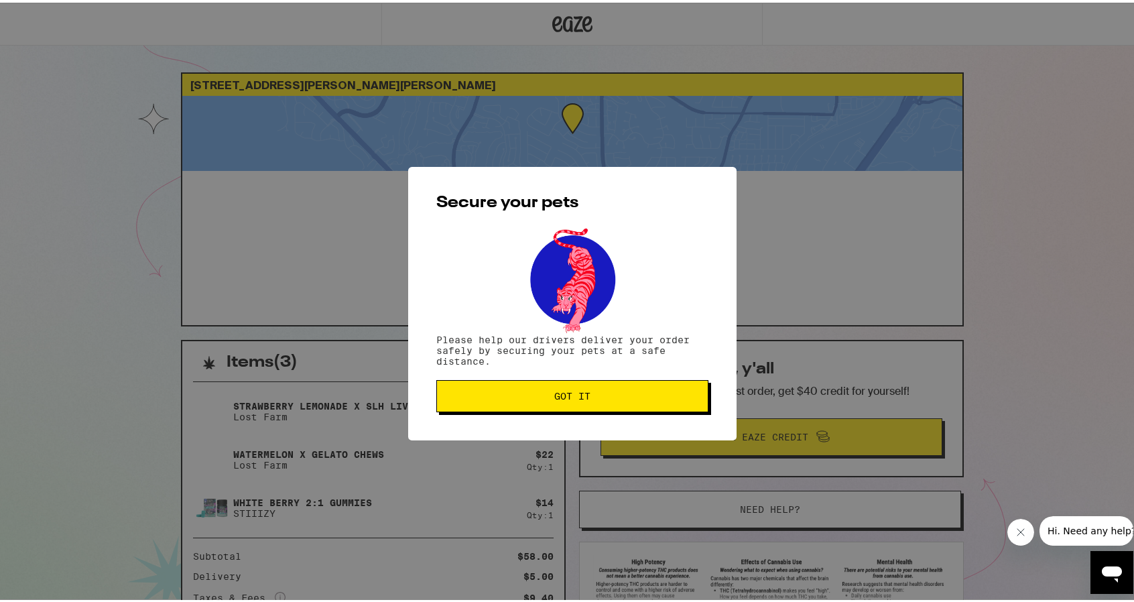
click at [612, 395] on span "Got it" at bounding box center [572, 393] width 249 height 9
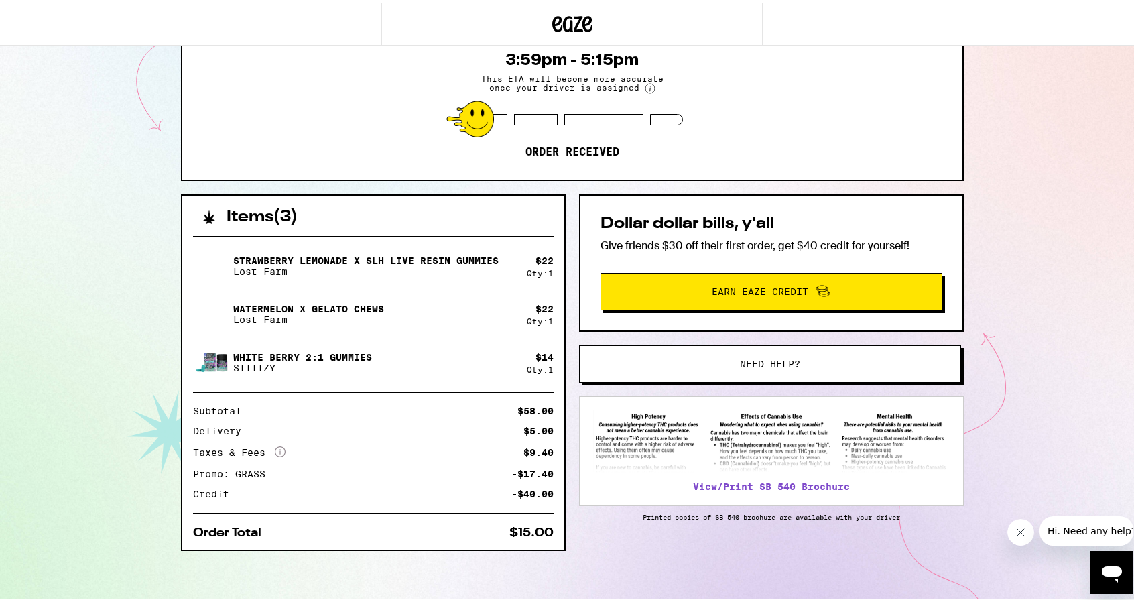
scroll to position [70, 0]
